Goal: Information Seeking & Learning: Learn about a topic

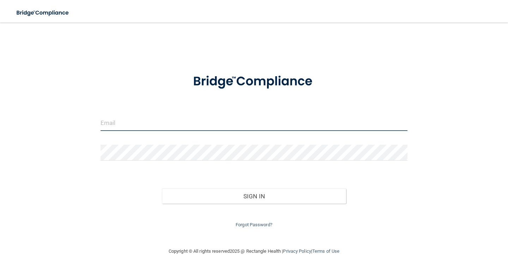
drag, startPoint x: 178, startPoint y: 129, endPoint x: 186, endPoint y: 127, distance: 7.4
click at [178, 129] on input "email" at bounding box center [254, 123] width 307 height 16
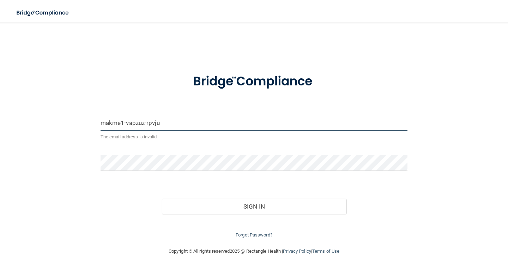
type input "makme1-vapzuz-rpvjuD"
drag, startPoint x: 130, startPoint y: 123, endPoint x: 59, endPoint y: 121, distance: 70.9
click at [59, 121] on div "makme1-vapzuz-rpvjuD The email address is invalid Invalid email/password. You d…" at bounding box center [254, 135] width 480 height 210
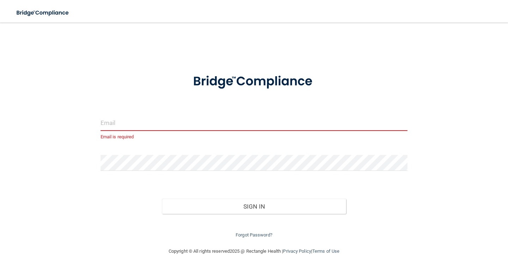
drag, startPoint x: 129, startPoint y: 121, endPoint x: 182, endPoint y: 122, distance: 53.3
click at [132, 121] on input "email" at bounding box center [254, 123] width 307 height 16
type input "[EMAIL_ADDRESS][DOMAIN_NAME]"
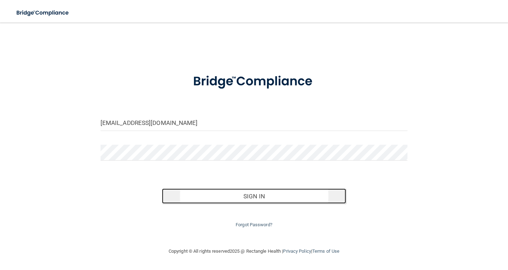
click at [270, 196] on button "Sign In" at bounding box center [254, 196] width 184 height 16
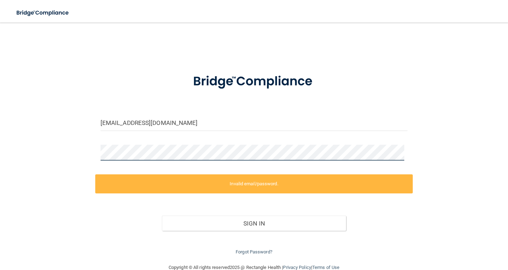
click at [44, 134] on div "meljacmed22@aol.com Invalid email/password. You don't have permission to access…" at bounding box center [254, 143] width 480 height 226
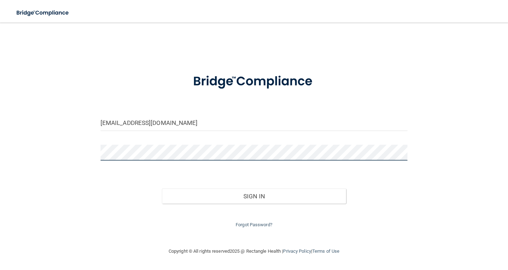
click at [162, 188] on button "Sign In" at bounding box center [254, 196] width 184 height 16
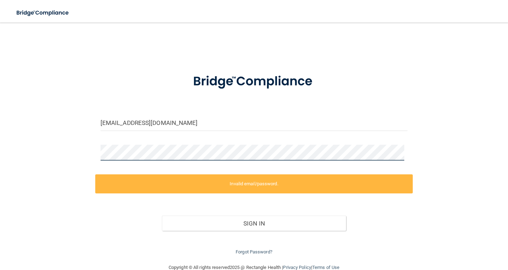
click at [62, 139] on div "meljacmed22@aol.com Invalid email/password. You don't have permission to access…" at bounding box center [254, 143] width 480 height 226
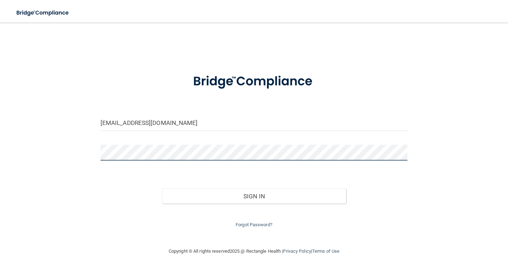
click at [162, 188] on button "Sign In" at bounding box center [254, 196] width 184 height 16
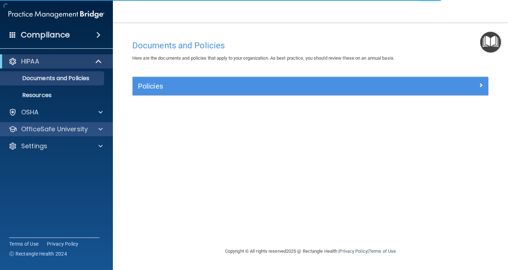
click at [49, 127] on div "OfficeSafe University" at bounding box center [56, 129] width 113 height 14
click at [49, 127] on p "OfficeSafe University" at bounding box center [54, 129] width 67 height 8
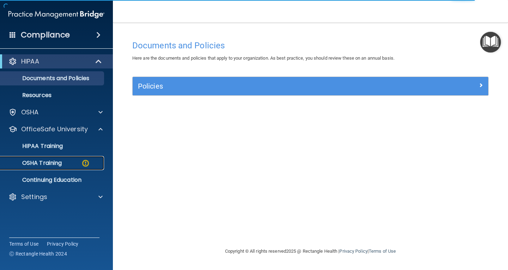
click at [49, 160] on p "OSHA Training" at bounding box center [33, 162] width 57 height 7
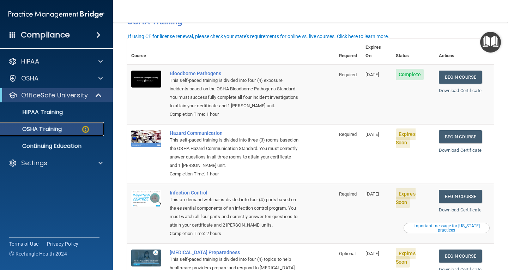
scroll to position [71, 0]
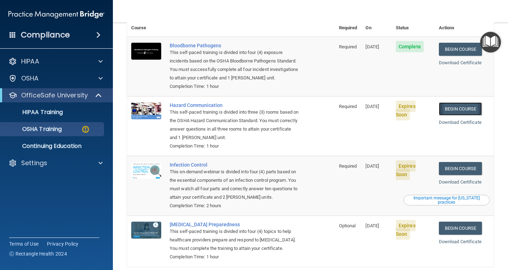
click at [452, 105] on link "Begin Course" at bounding box center [460, 108] width 43 height 13
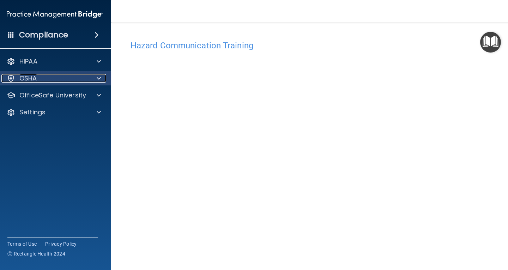
click at [62, 81] on div "OSHA" at bounding box center [44, 78] width 87 height 8
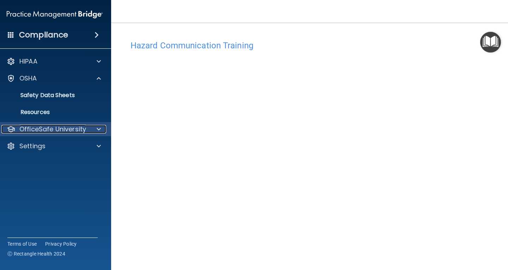
click at [65, 128] on p "OfficeSafe University" at bounding box center [52, 129] width 67 height 8
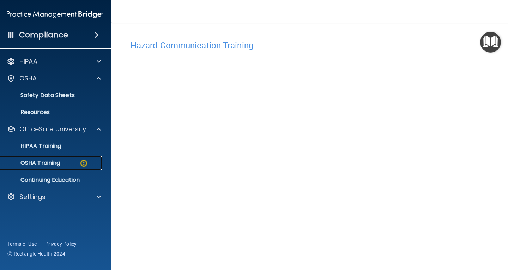
click at [57, 163] on p "OSHA Training" at bounding box center [31, 162] width 57 height 7
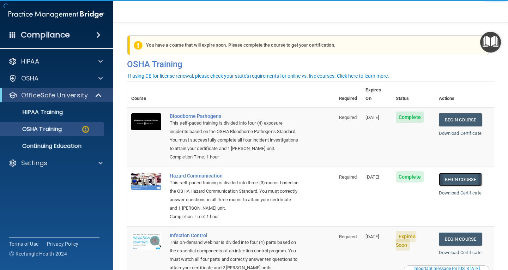
click at [466, 173] on link "Begin Course" at bounding box center [460, 179] width 43 height 13
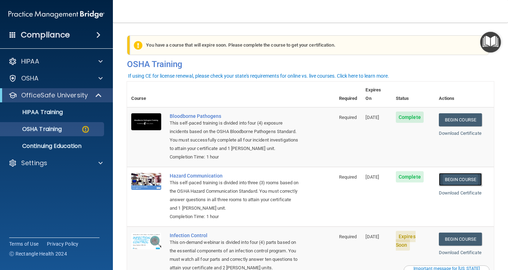
click at [449, 173] on link "Begin Course" at bounding box center [460, 179] width 43 height 13
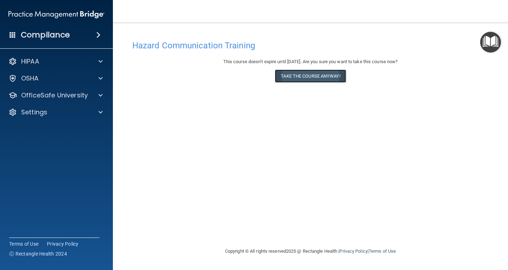
click at [317, 75] on button "Take the course anyway!" at bounding box center [310, 75] width 71 height 13
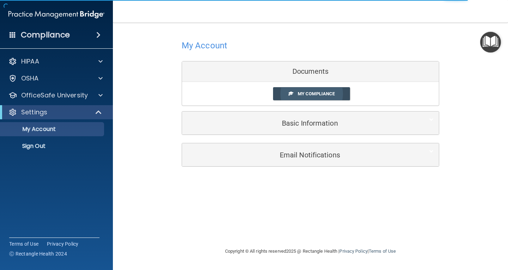
click at [310, 92] on span "My Compliance" at bounding box center [316, 93] width 37 height 5
click at [306, 93] on span "My Compliance" at bounding box center [316, 93] width 37 height 5
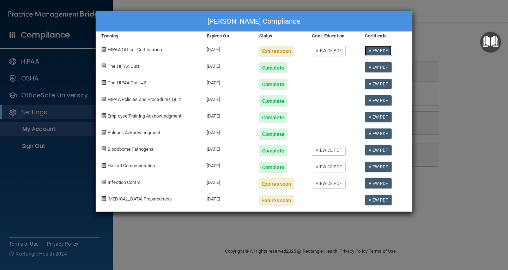
click at [368, 47] on link "View PDF" at bounding box center [378, 51] width 27 height 10
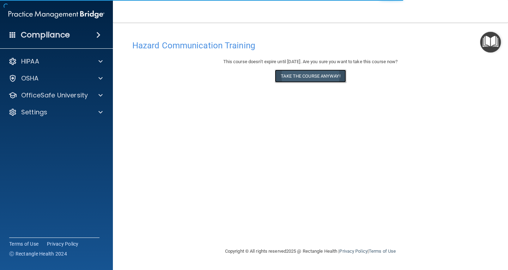
click at [304, 78] on button "Take the course anyway!" at bounding box center [310, 75] width 71 height 13
click at [303, 78] on button "Take the course anyway!" at bounding box center [310, 75] width 71 height 13
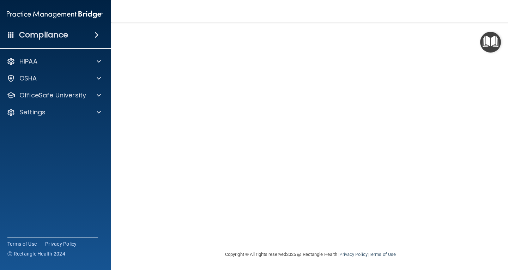
scroll to position [48, 0]
